Goal: Navigation & Orientation: Understand site structure

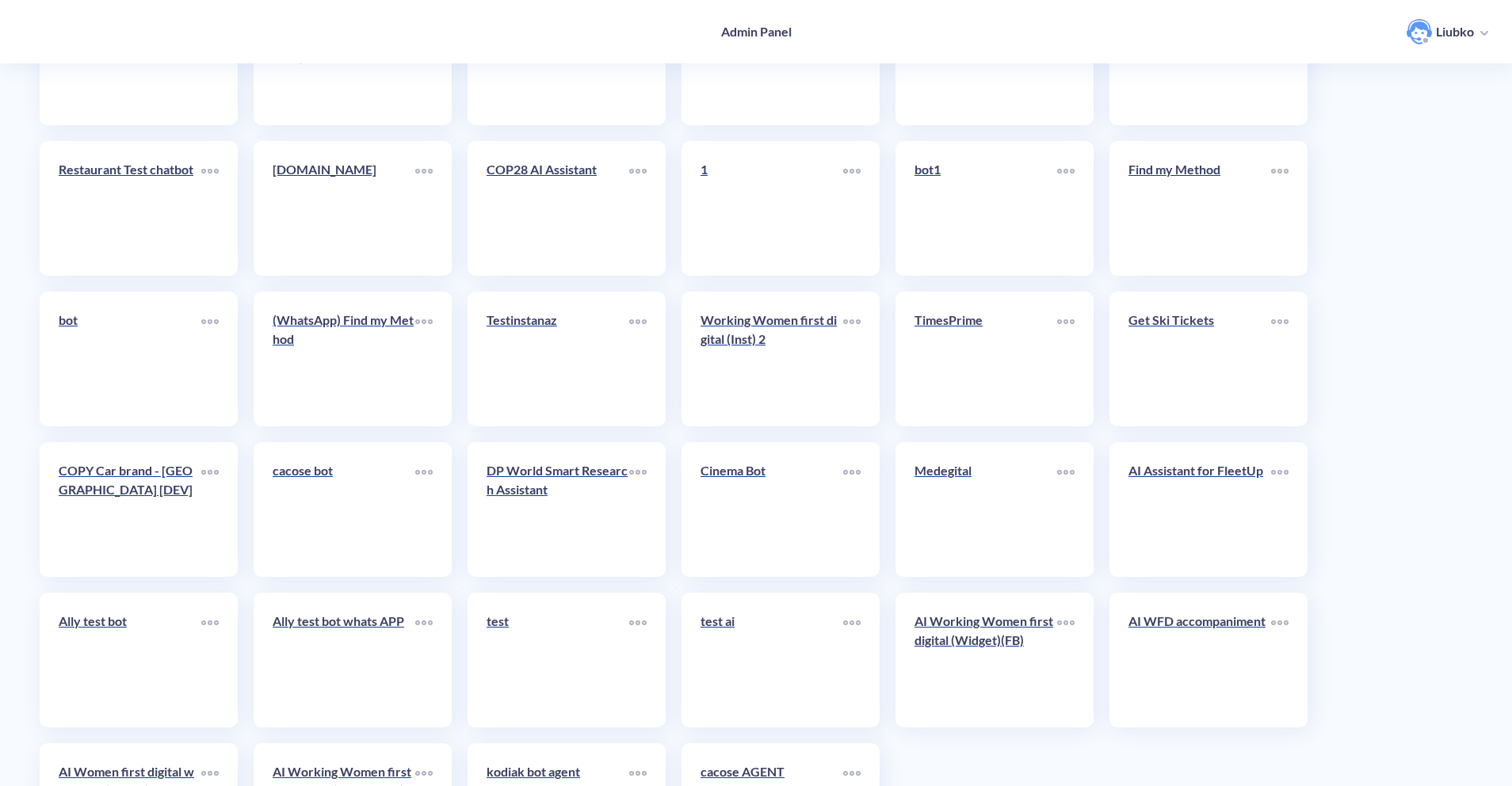
scroll to position [3476, 0]
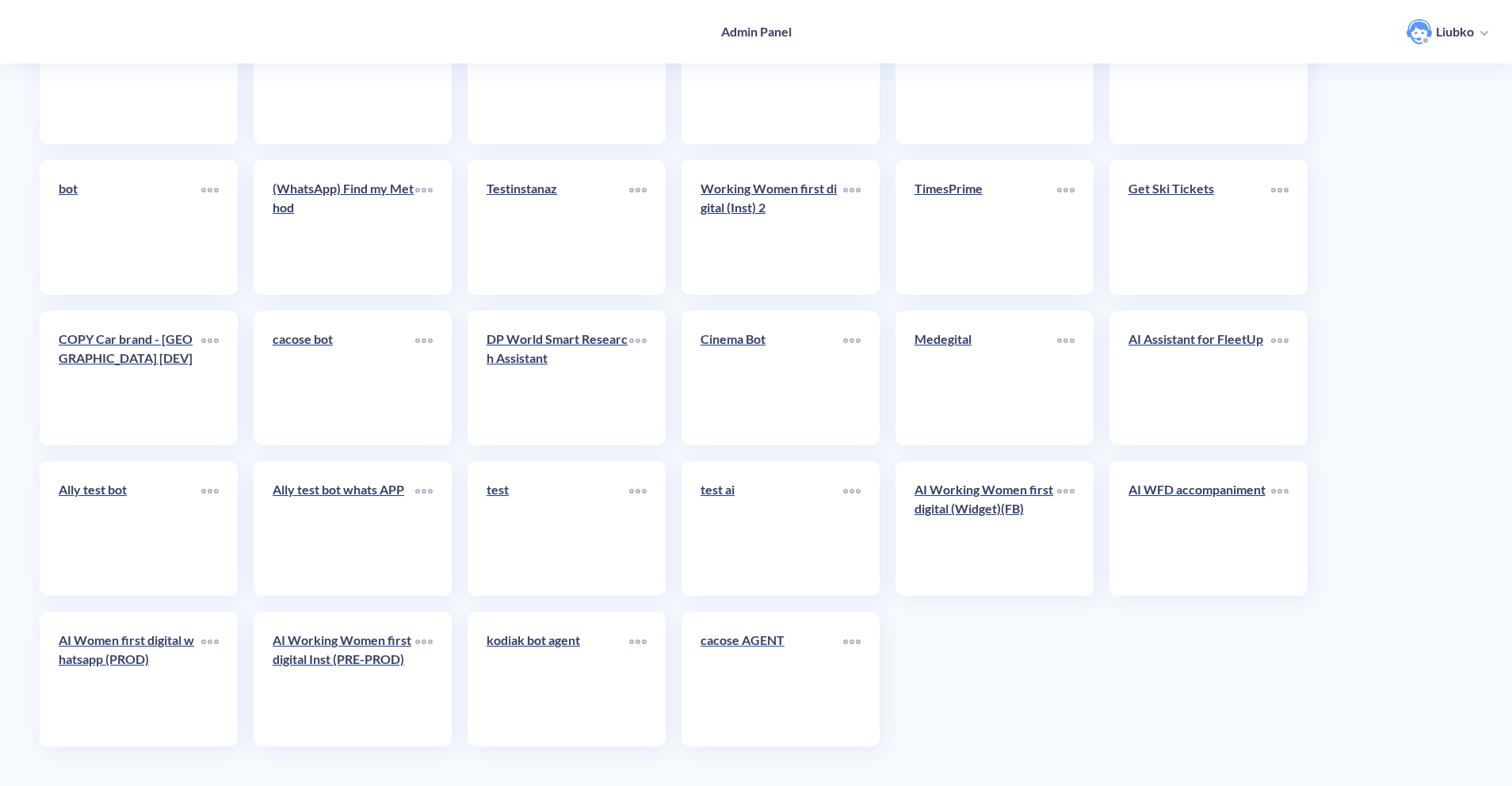
click at [793, 681] on link "cacose AGENT" at bounding box center [771, 679] width 142 height 97
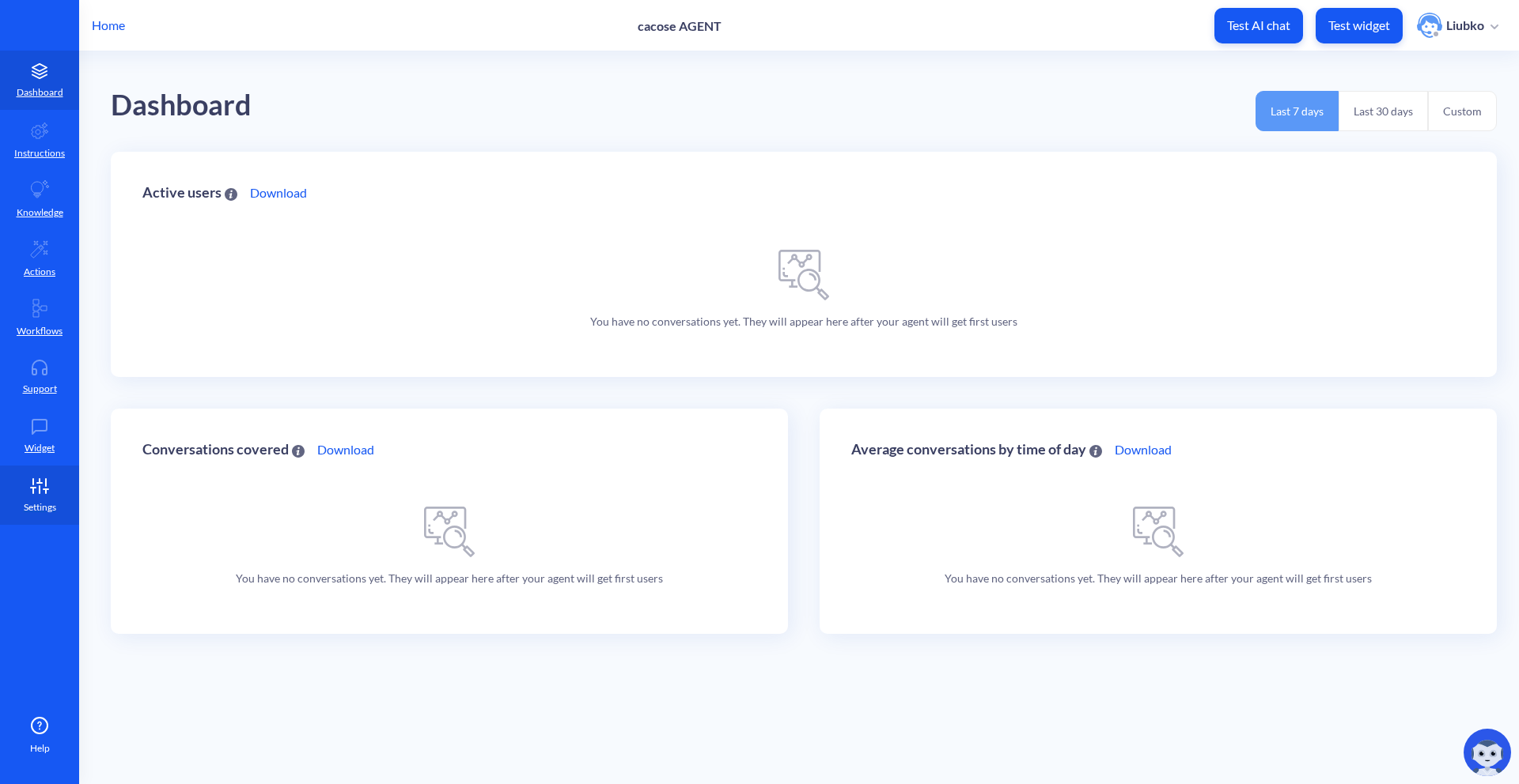
click at [62, 502] on link "Settings" at bounding box center [39, 494] width 79 height 59
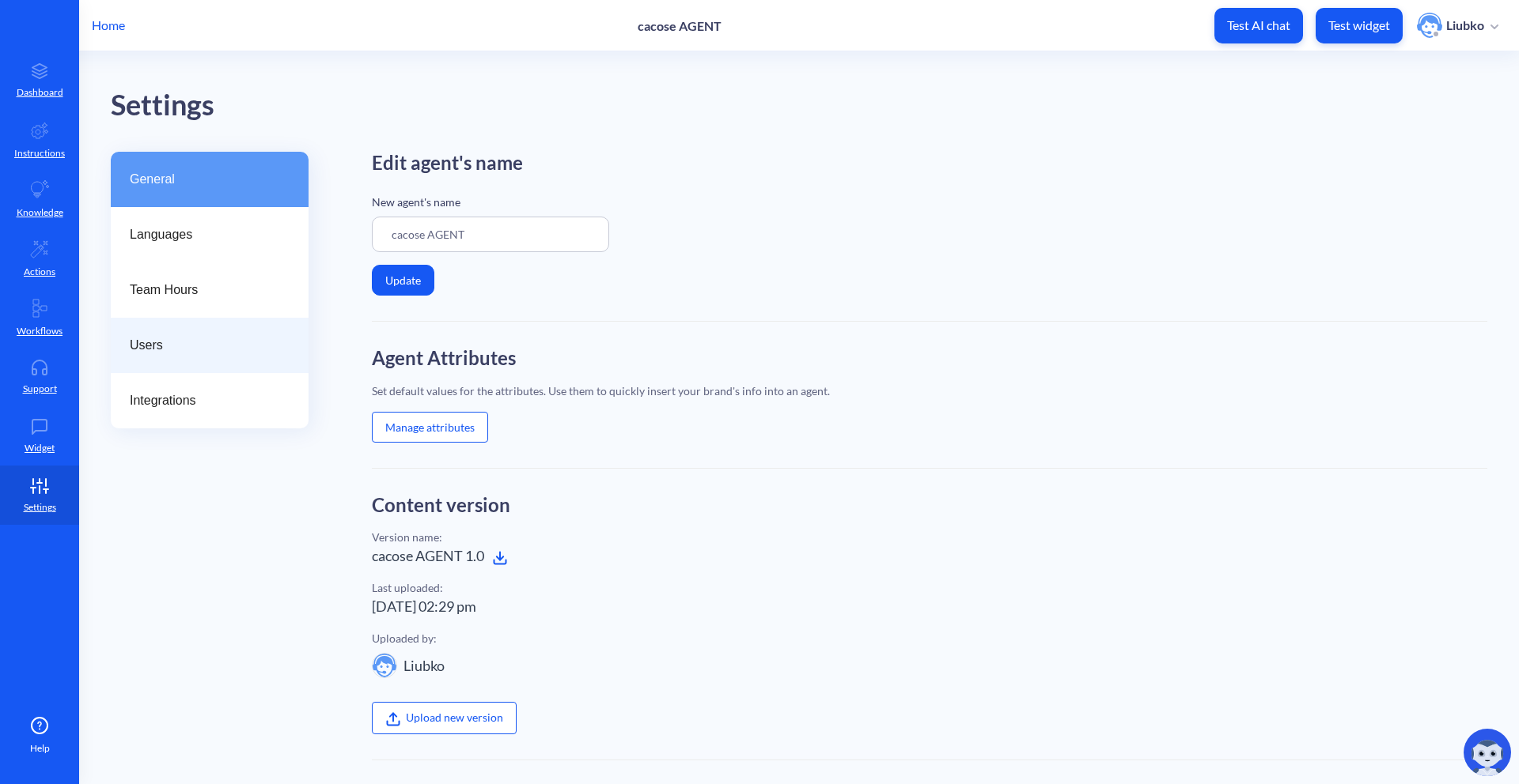
click at [216, 362] on div "Users" at bounding box center [209, 345] width 197 height 55
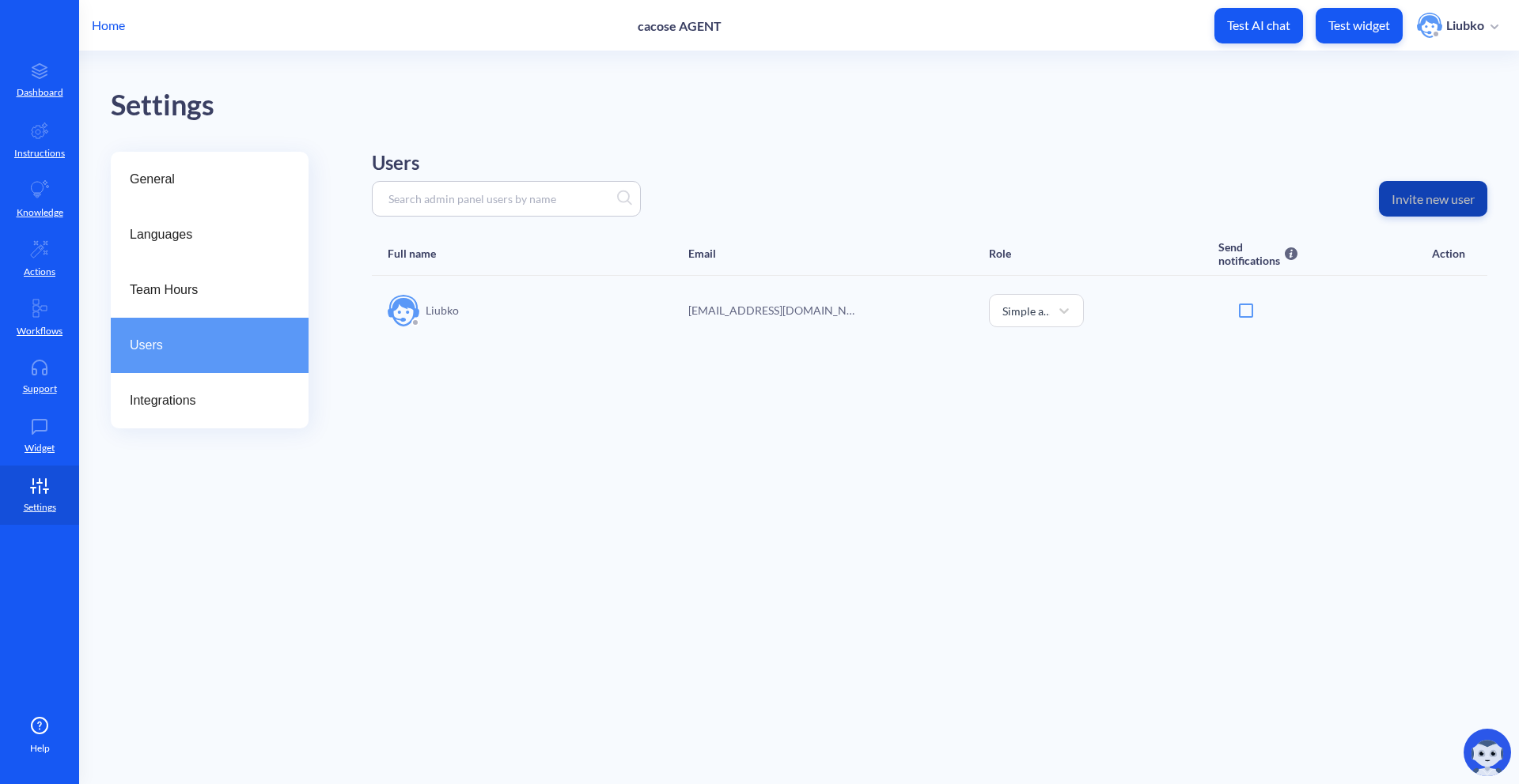
click at [1400, 202] on p "Invite new user" at bounding box center [1433, 198] width 83 height 15
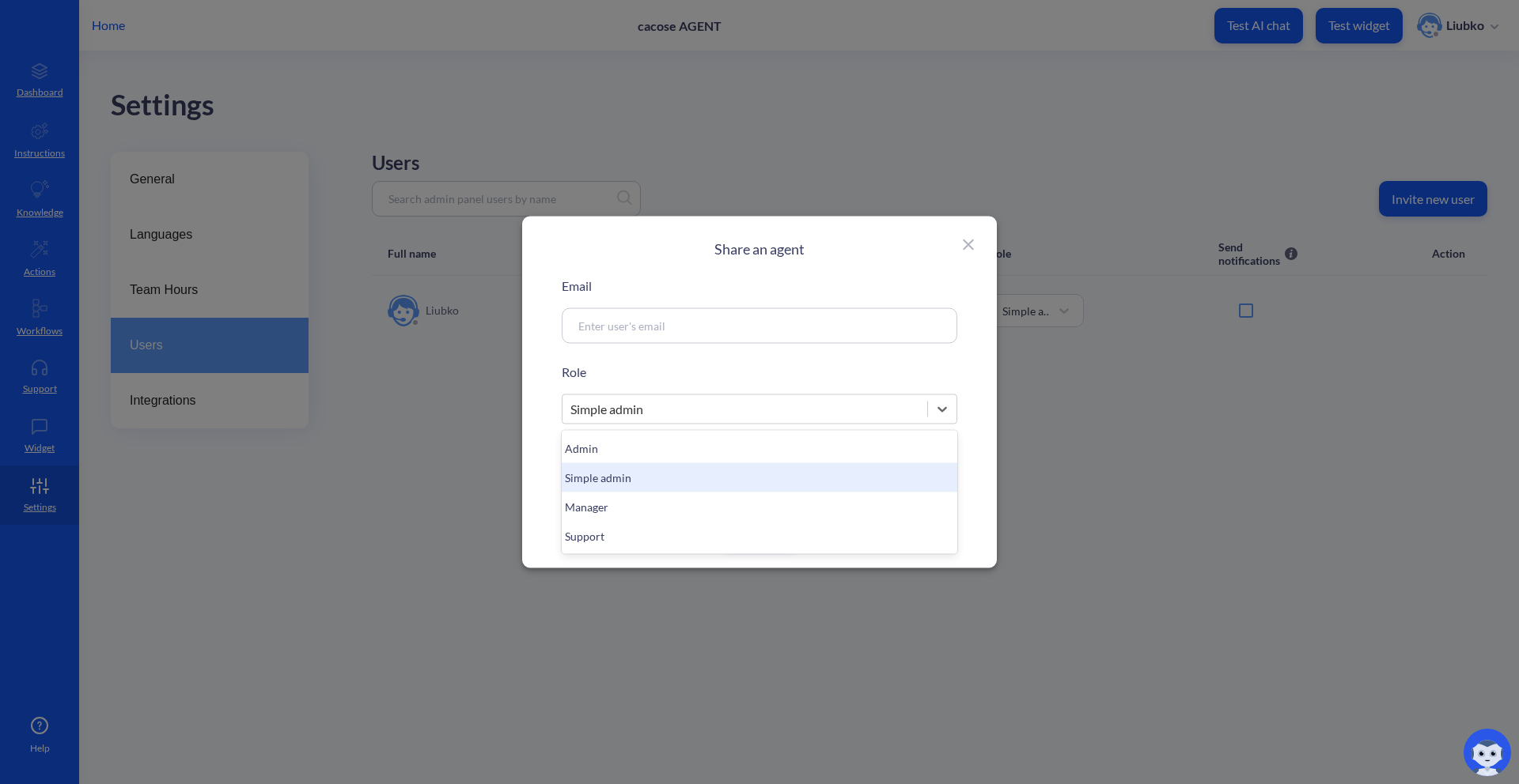
click at [784, 409] on div "Simple admin" at bounding box center [745, 409] width 365 height 28
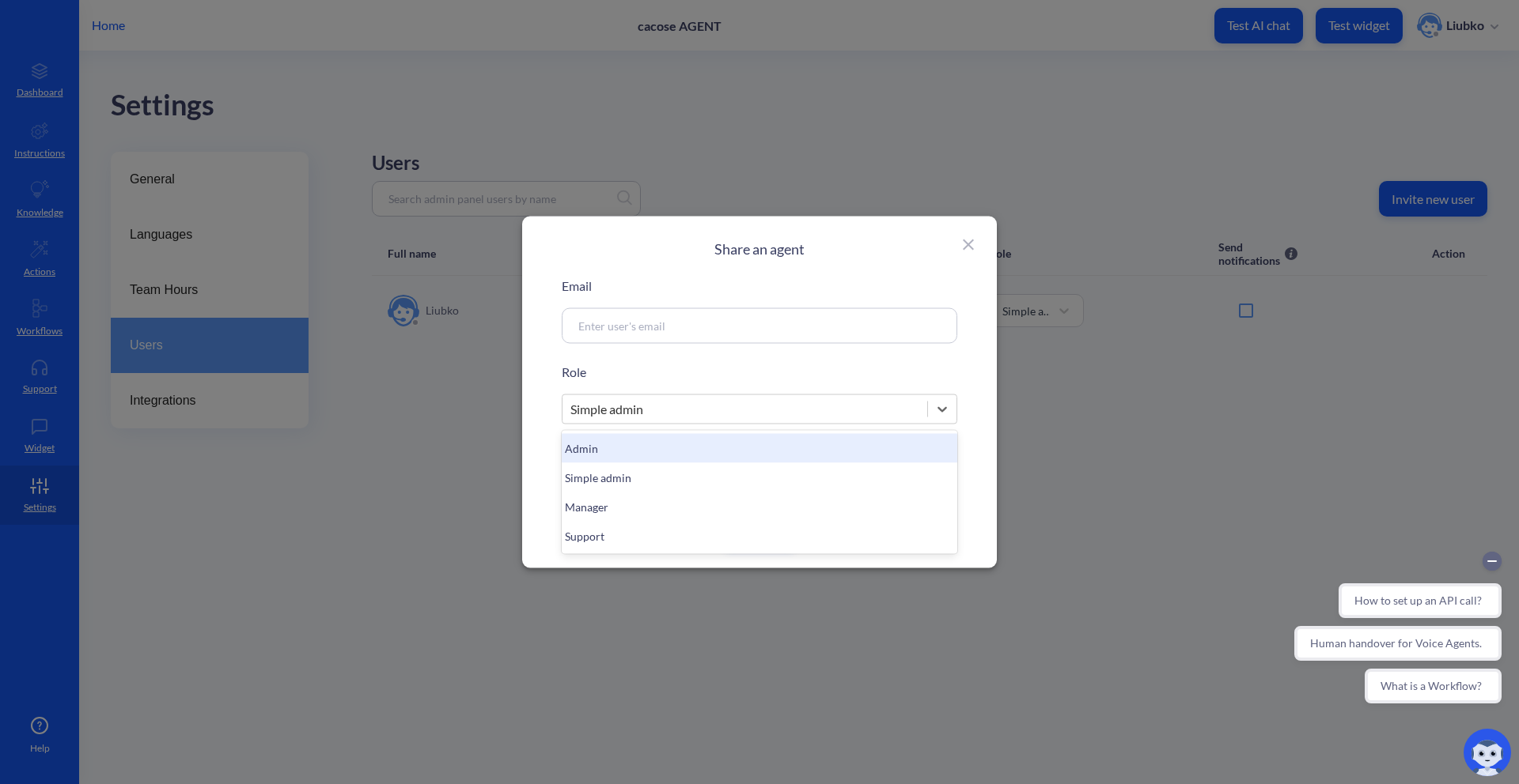
click at [893, 363] on p "Role" at bounding box center [759, 372] width 396 height 19
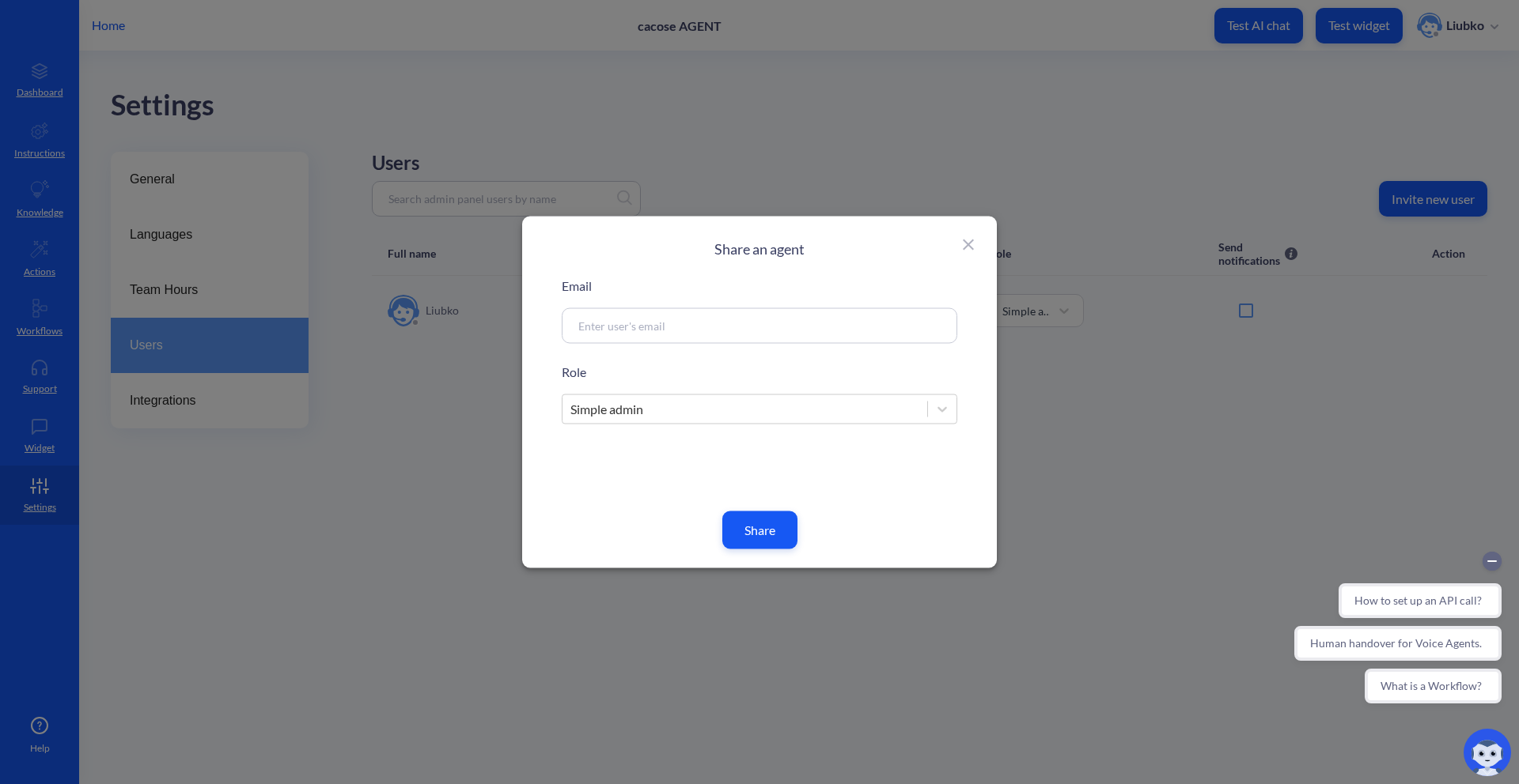
click at [966, 247] on icon at bounding box center [967, 244] width 19 height 19
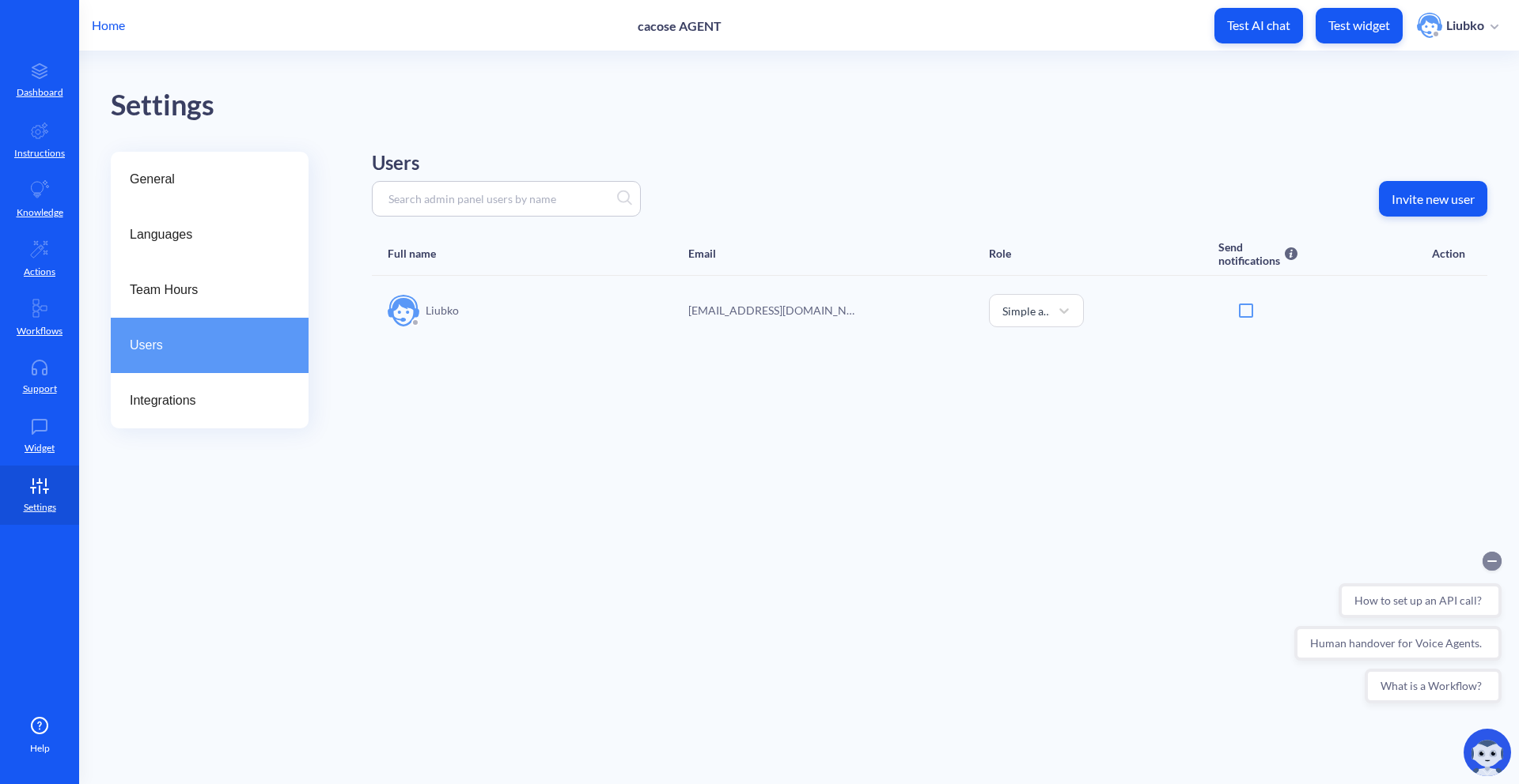
click at [1495, 562] on circle "Collapse conversation starters" at bounding box center [1492, 561] width 19 height 19
click at [656, 570] on main "Settings General Languages Team Hours Users Integrations Users Invite new user …" at bounding box center [798, 418] width 1439 height 733
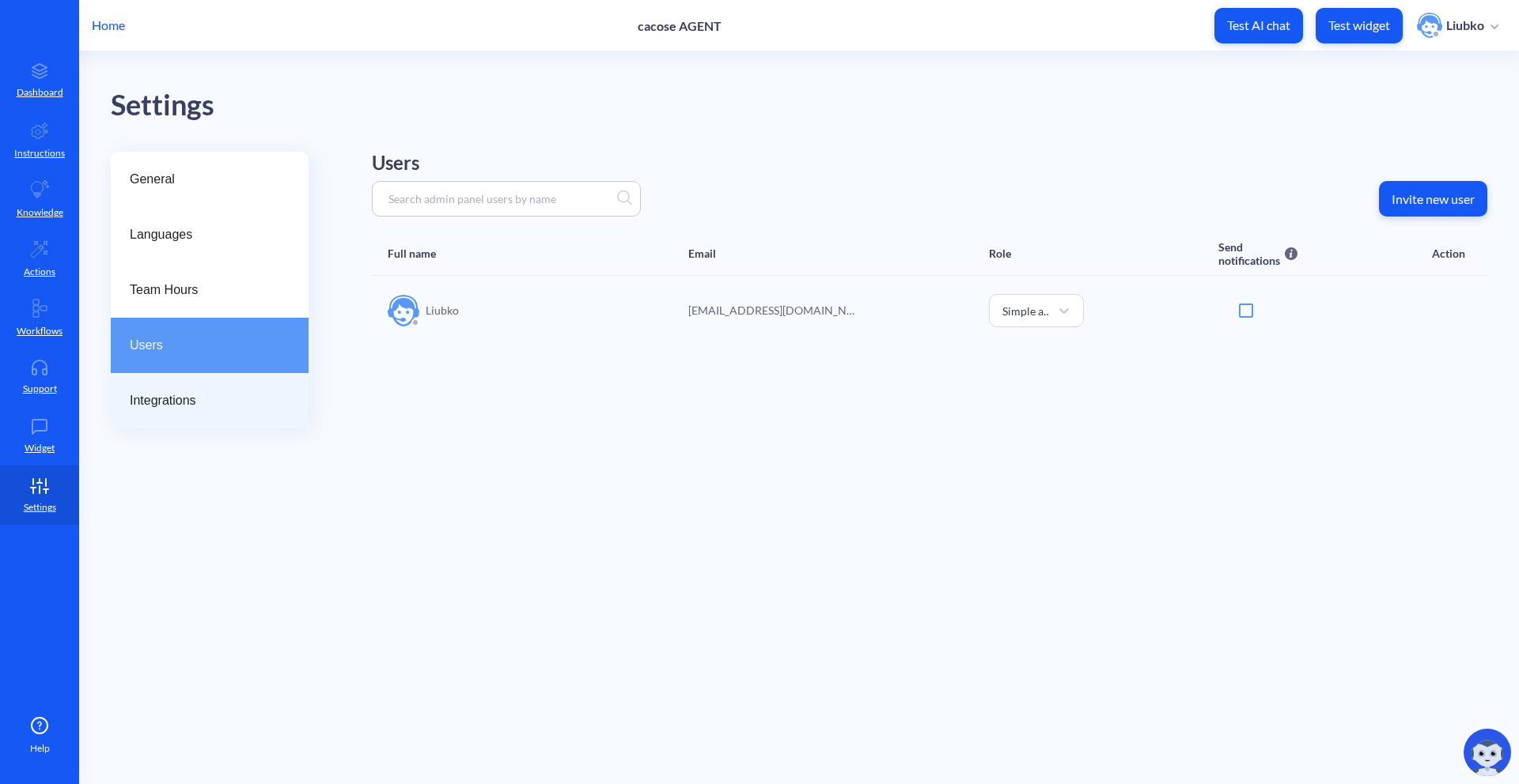
click at [264, 413] on div "Integrations" at bounding box center [209, 400] width 197 height 55
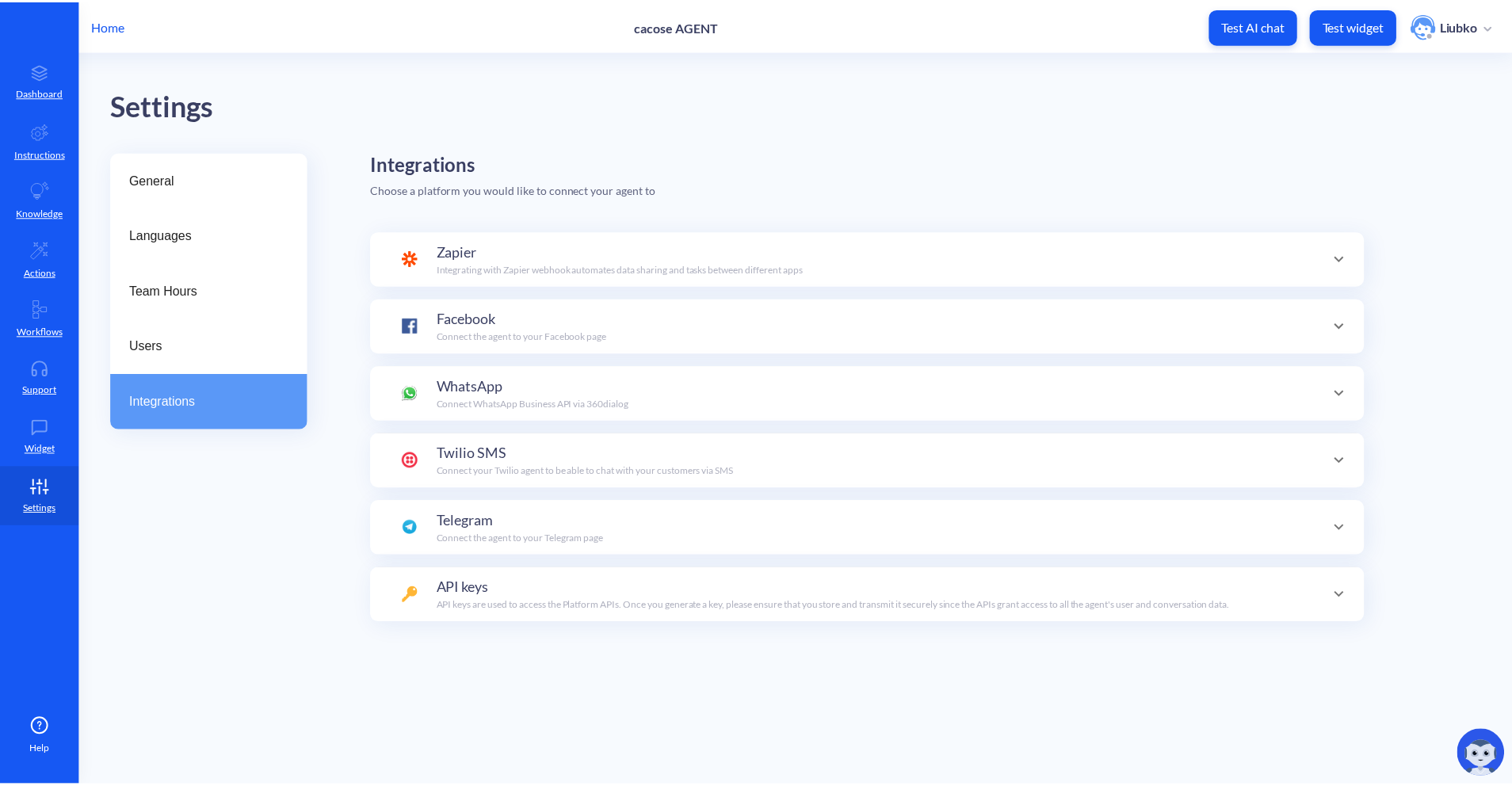
scroll to position [154, 0]
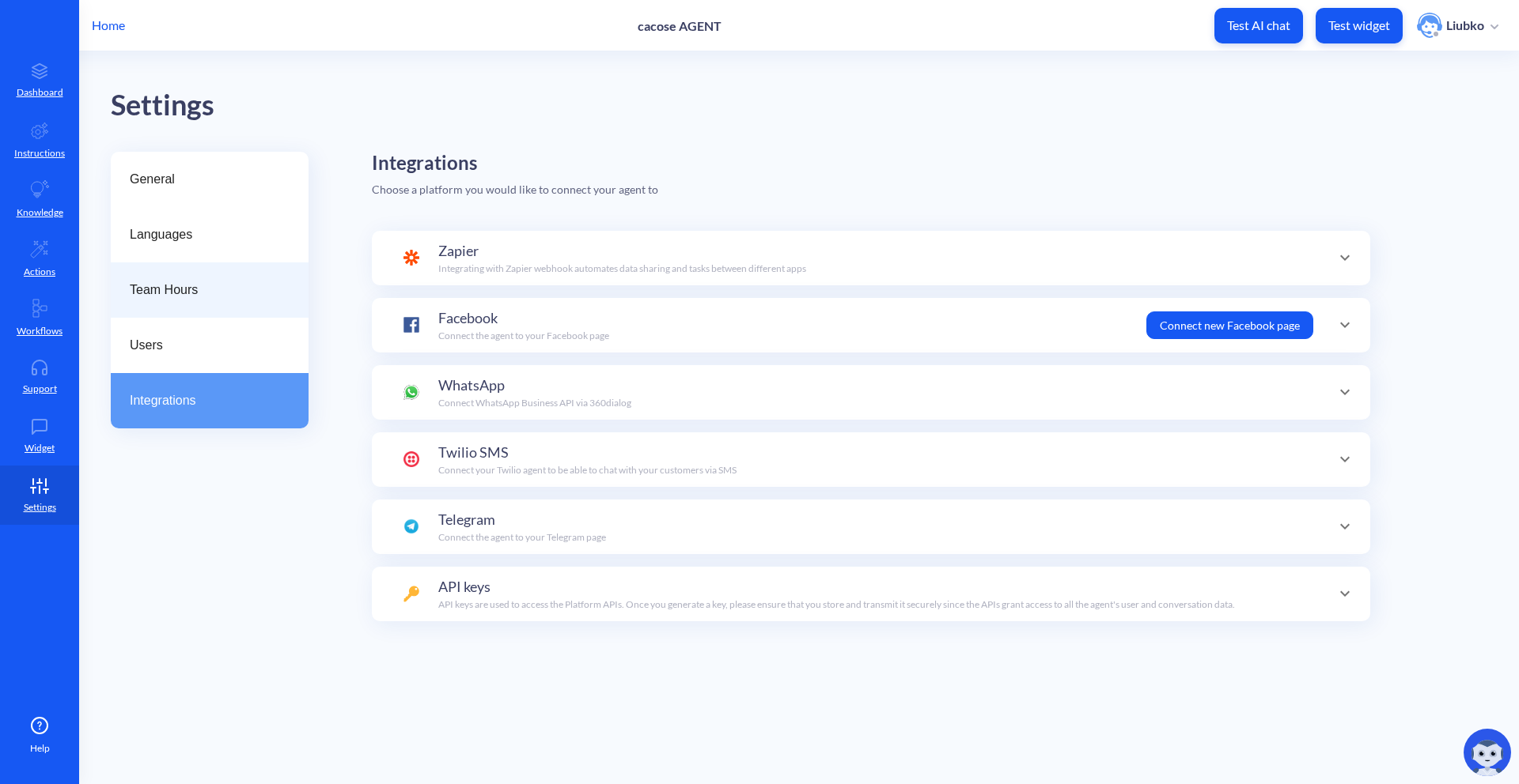
click at [252, 301] on div "Team Hours" at bounding box center [209, 290] width 197 height 55
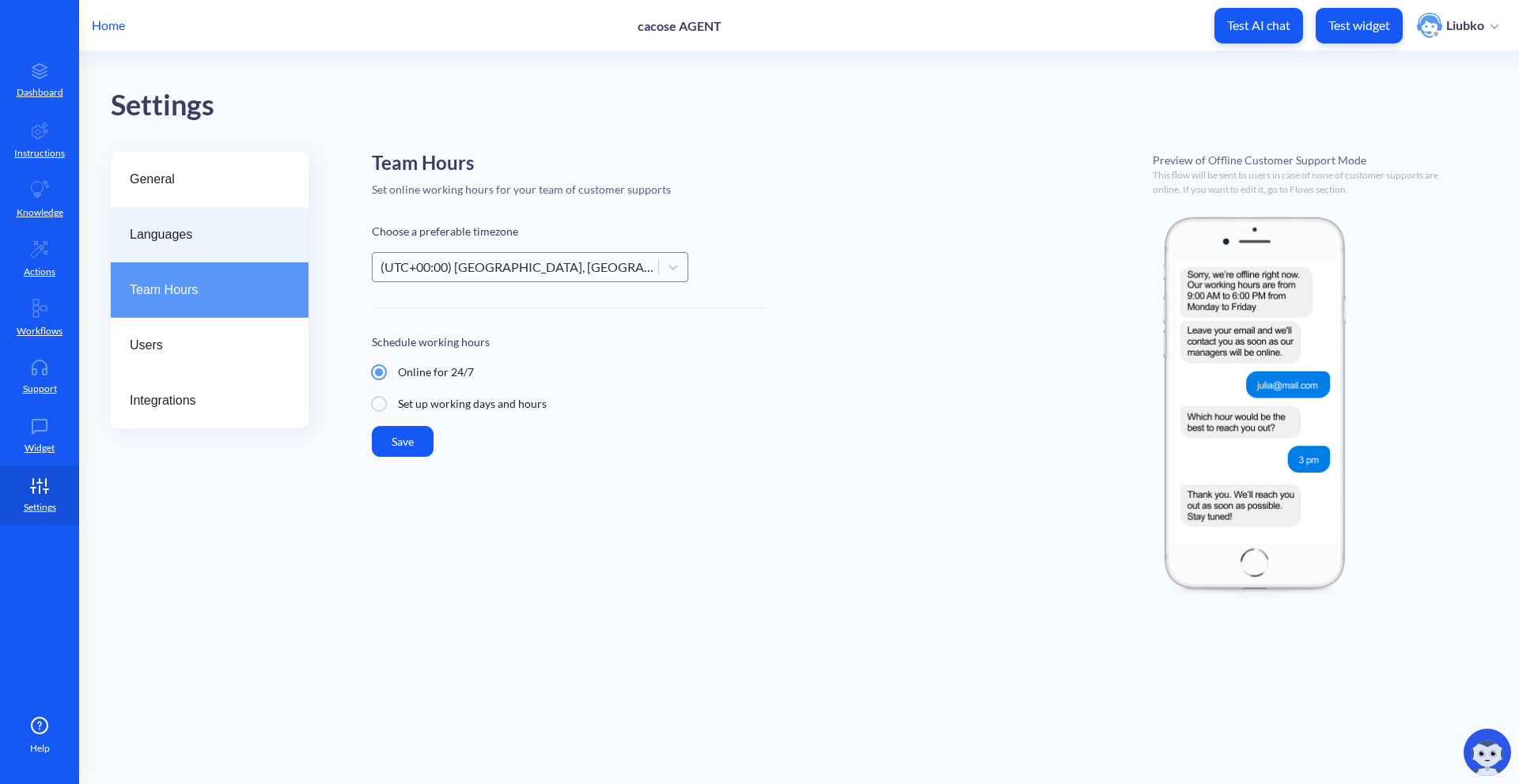
click at [198, 225] on span "Languages" at bounding box center [203, 234] width 147 height 19
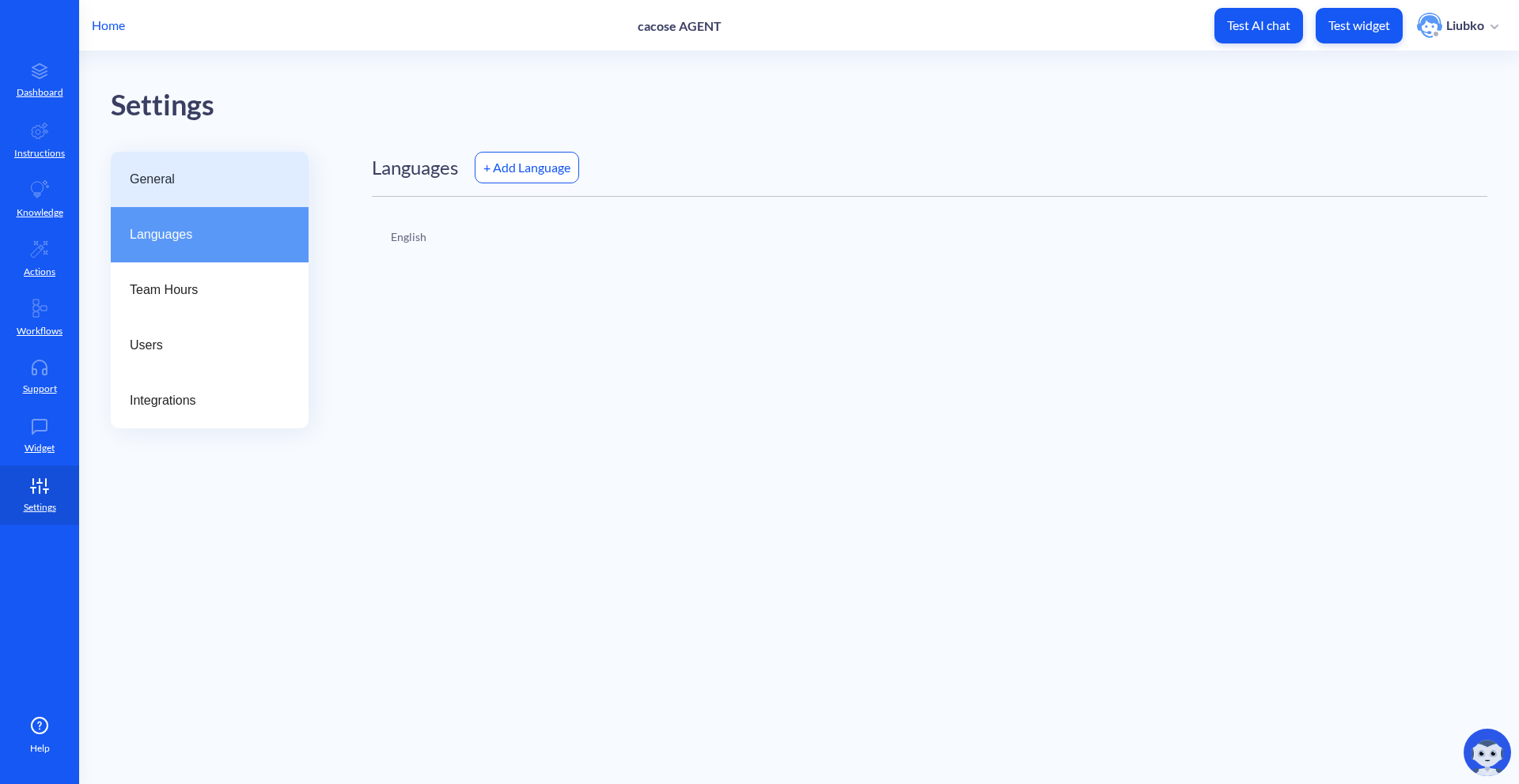
click at [184, 189] on div "General" at bounding box center [209, 179] width 197 height 55
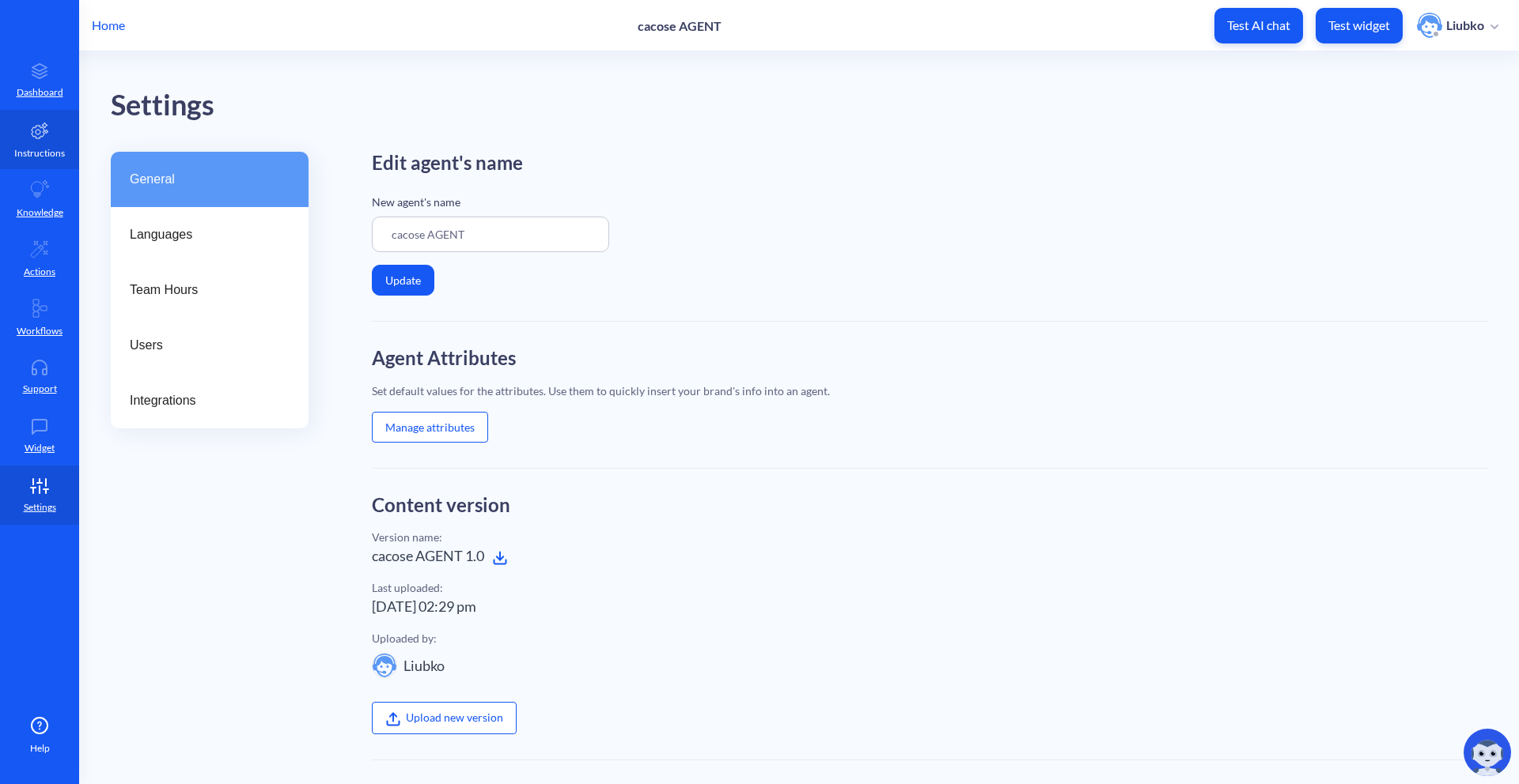
click at [34, 148] on p "Instructions" at bounding box center [40, 154] width 51 height 14
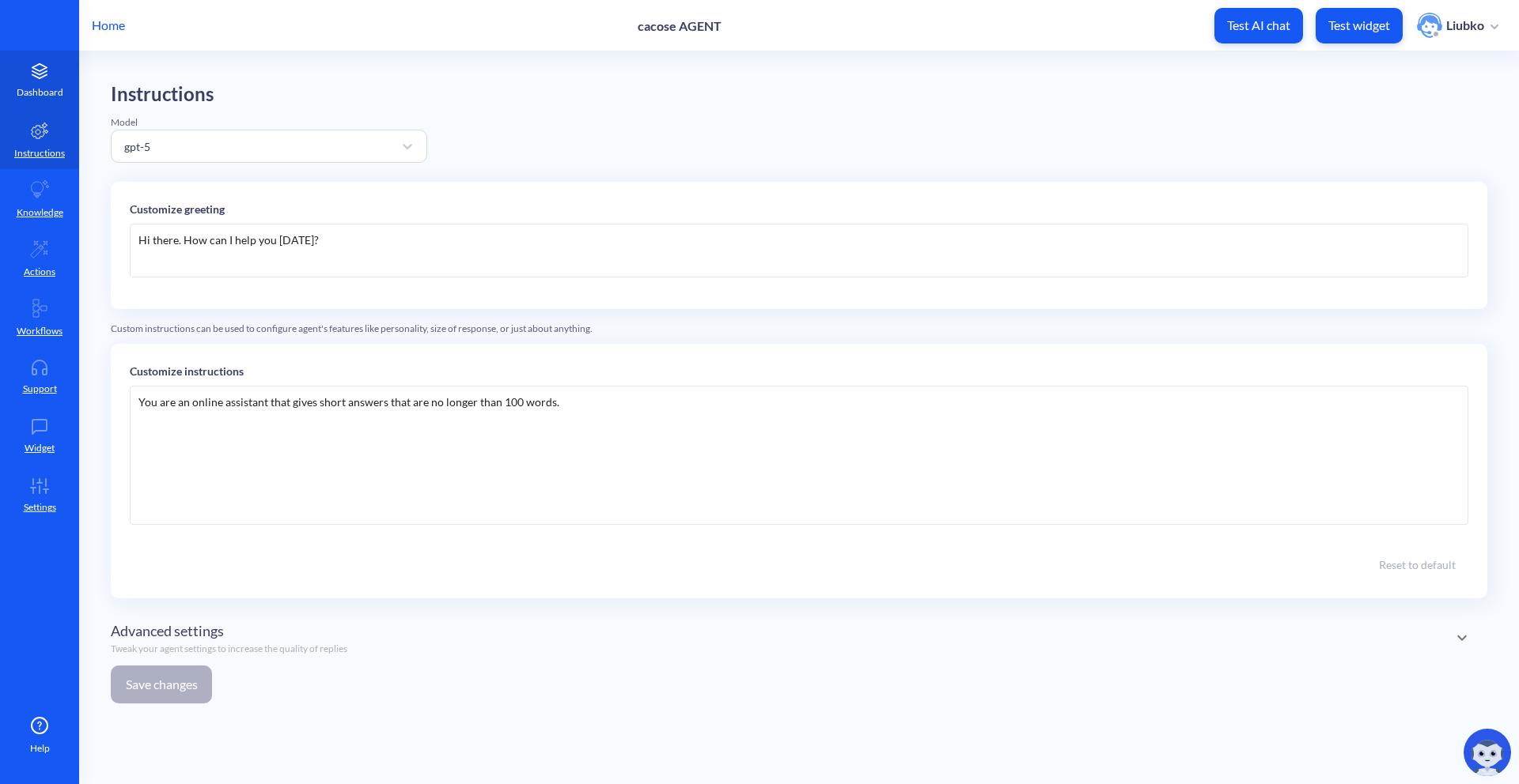
click at [43, 86] on p "Dashboard" at bounding box center [40, 92] width 47 height 14
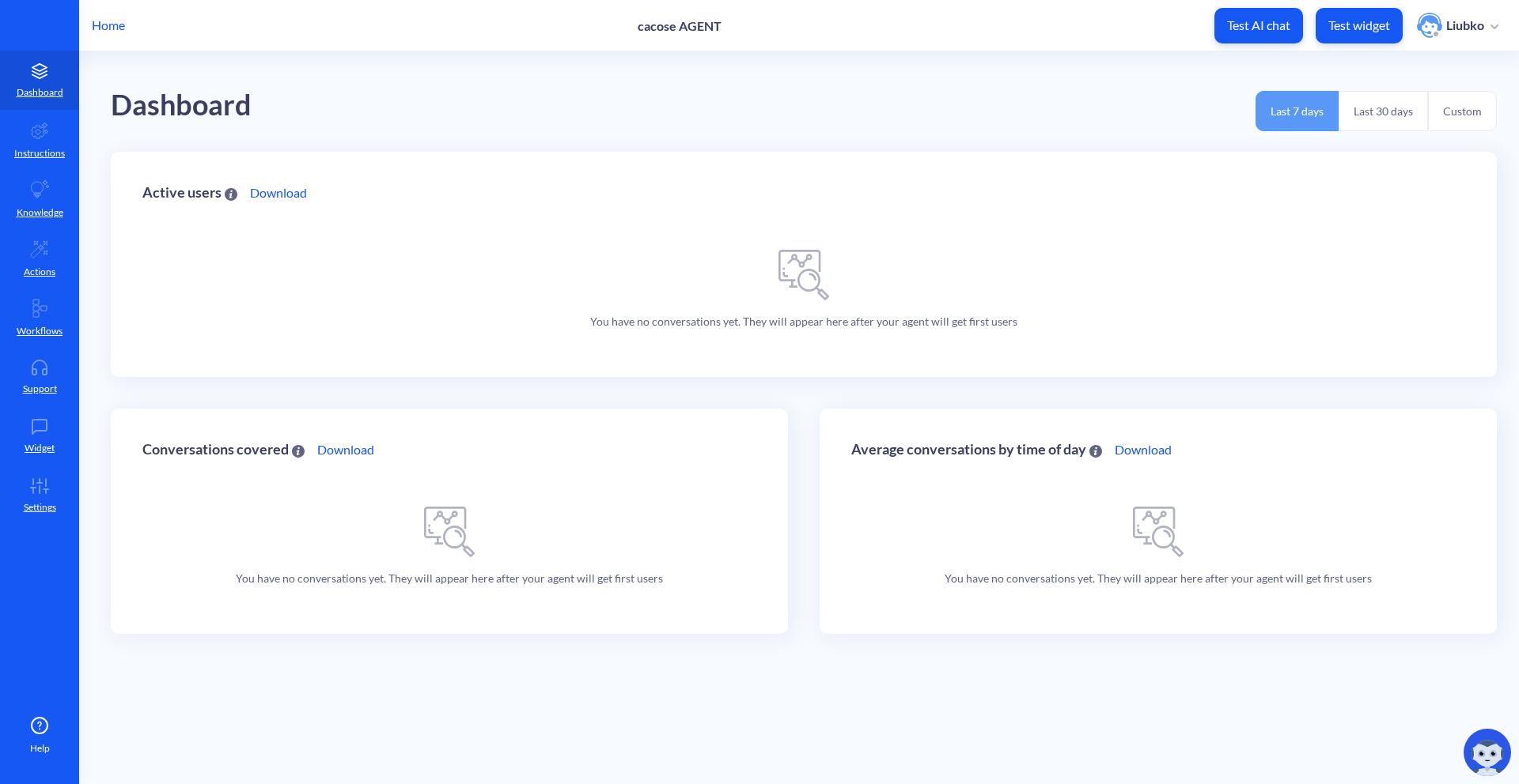
click at [114, 26] on p "Home" at bounding box center [108, 24] width 34 height 19
